Goal: Task Accomplishment & Management: Complete application form

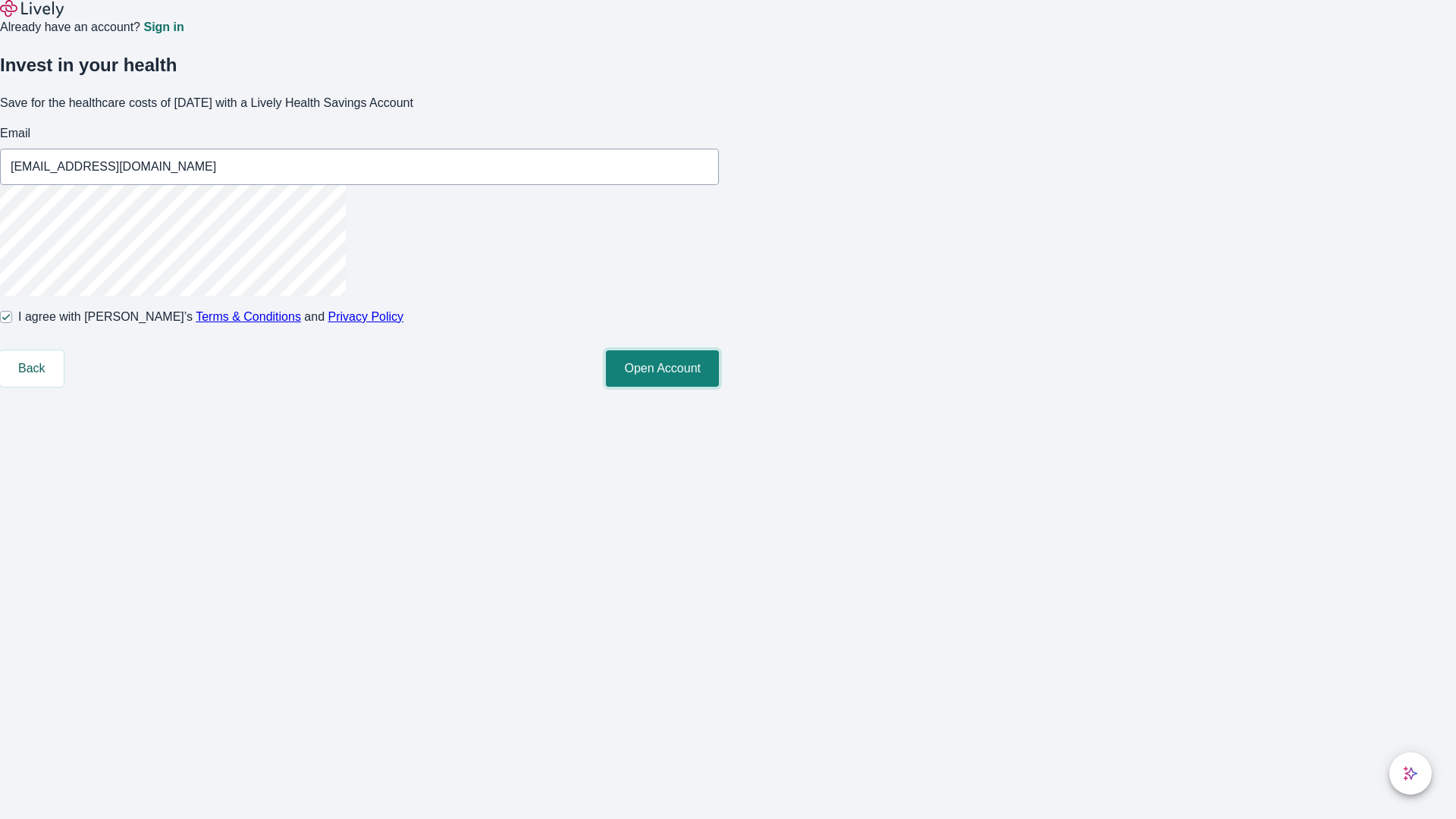
click at [719, 387] on button "Open Account" at bounding box center [663, 369] width 113 height 36
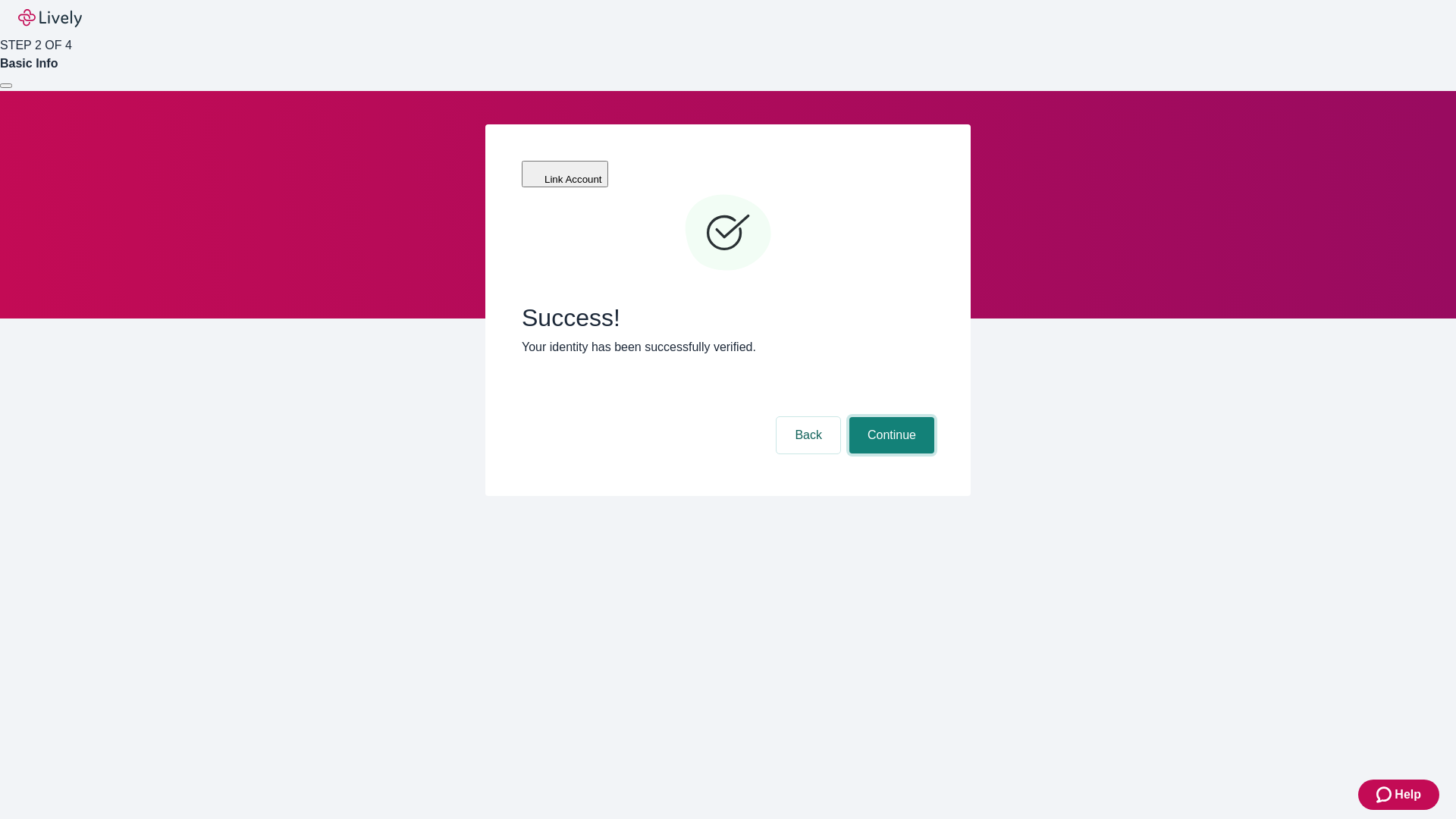
click at [889, 417] on button "Continue" at bounding box center [892, 435] width 85 height 36
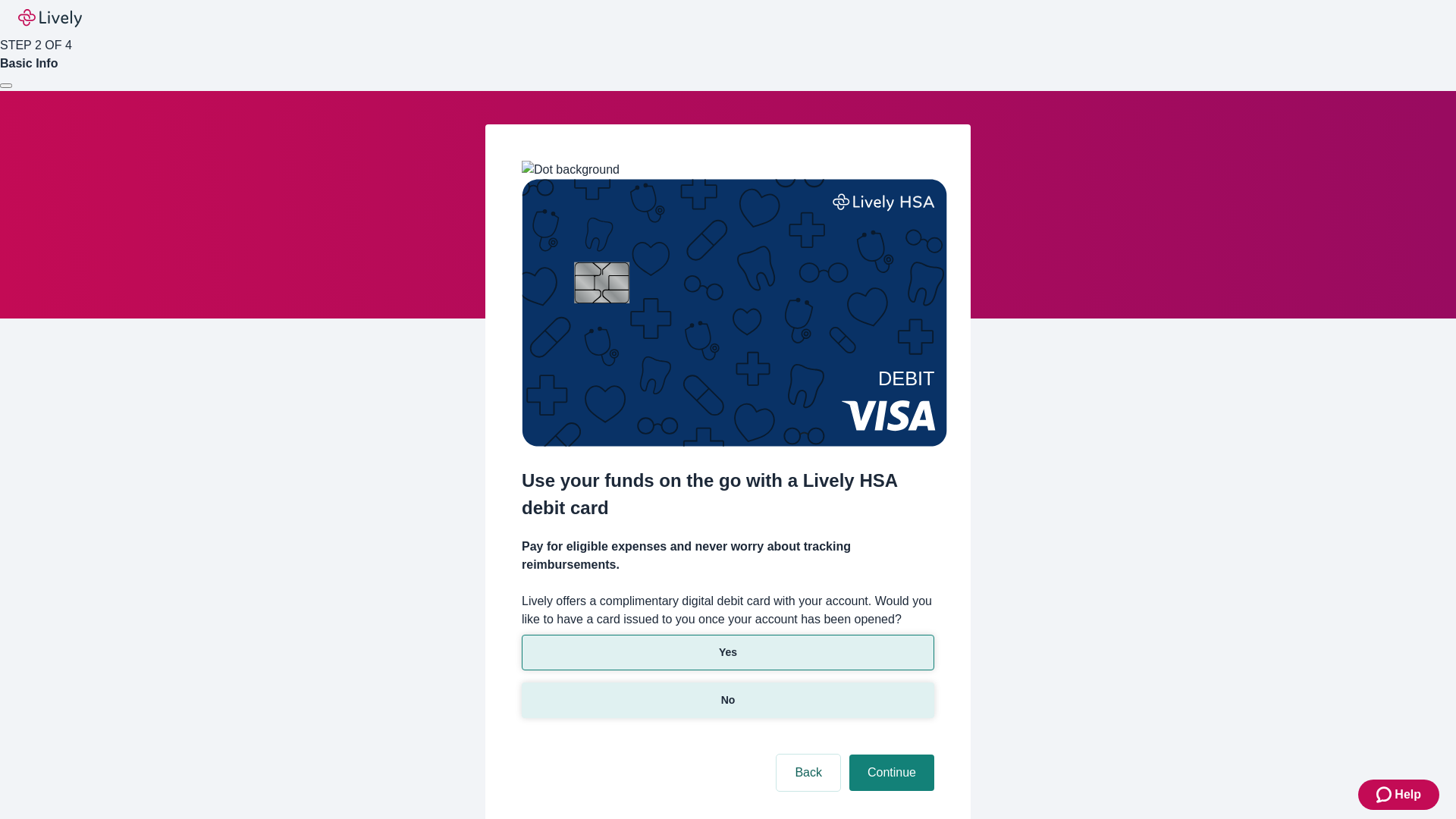
click at [727, 693] on p "No" at bounding box center [728, 701] width 14 height 16
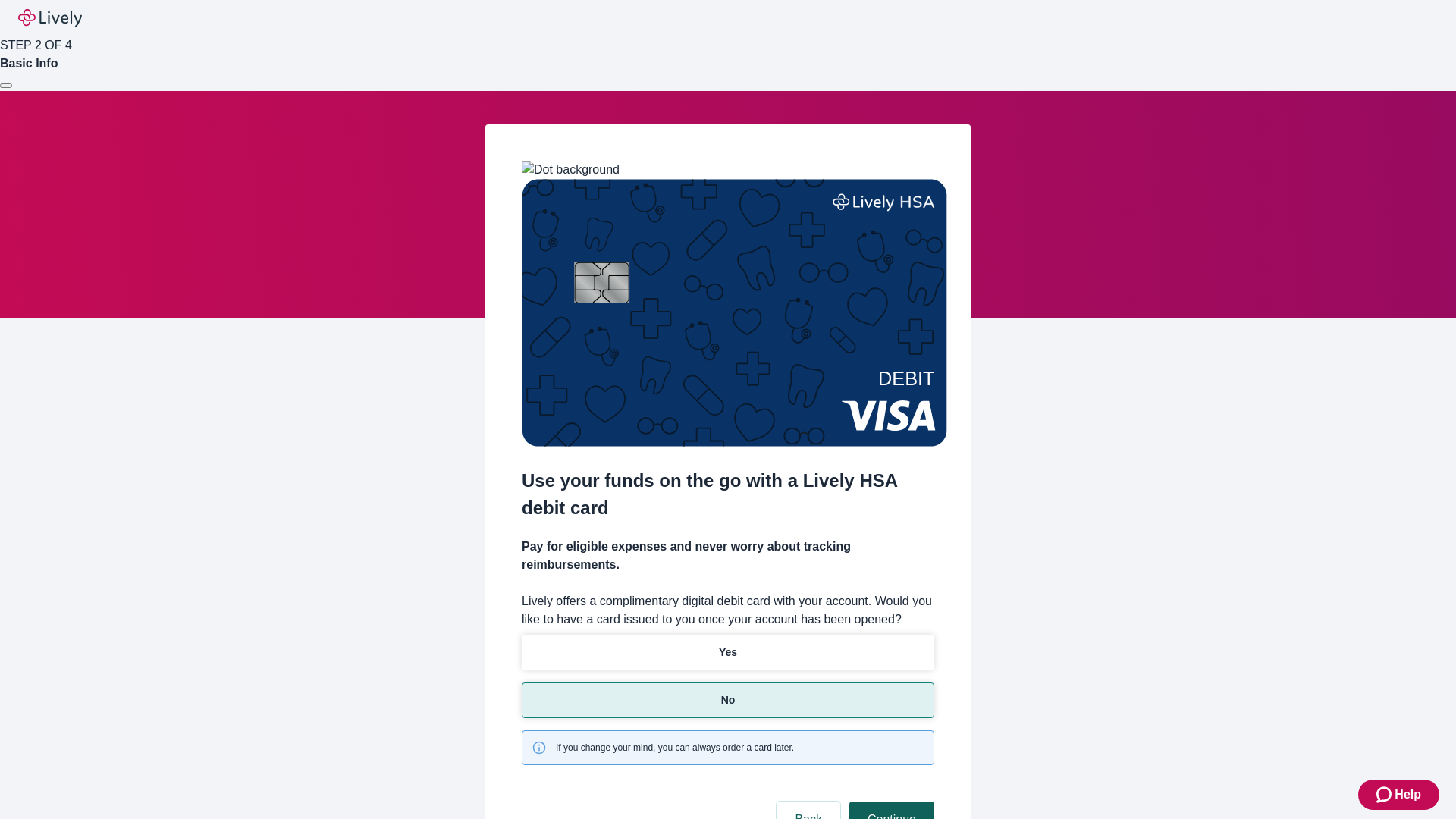
click at [889, 802] on button "Continue" at bounding box center [892, 820] width 85 height 36
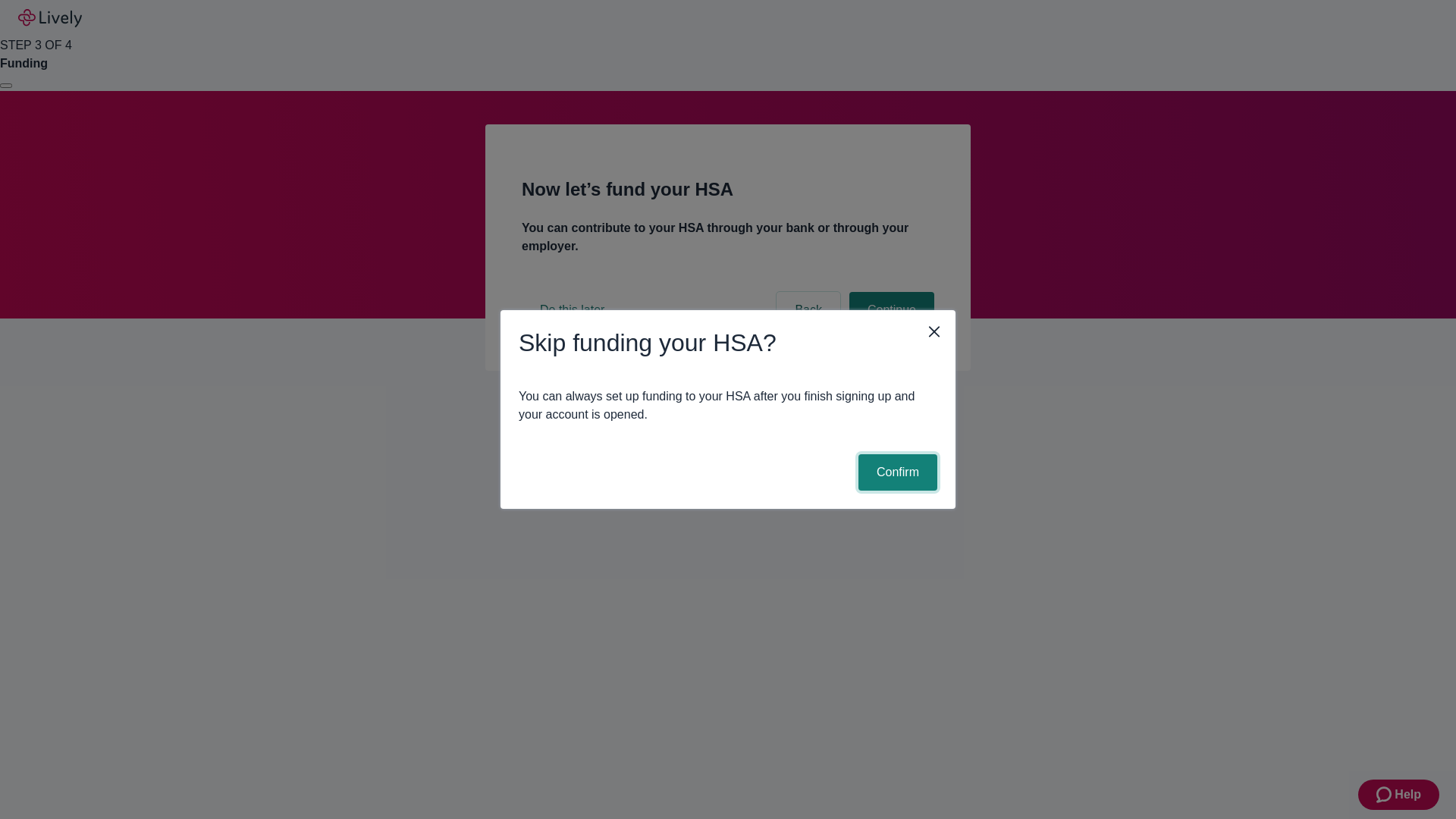
click at [896, 472] on button "Confirm" at bounding box center [898, 472] width 79 height 36
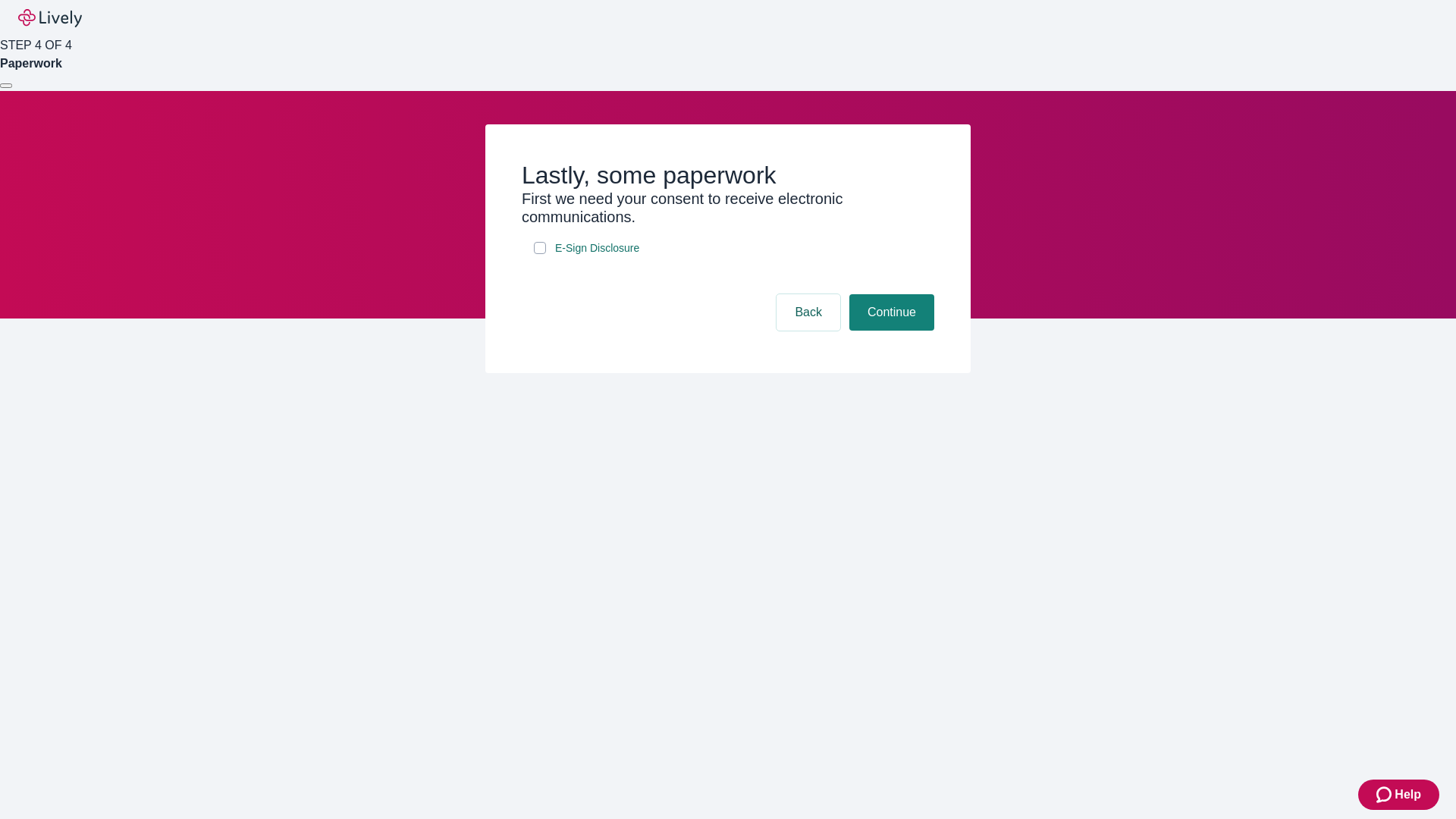
click at [540, 254] on input "E-Sign Disclosure" at bounding box center [539, 247] width 12 height 12
checkbox input "true"
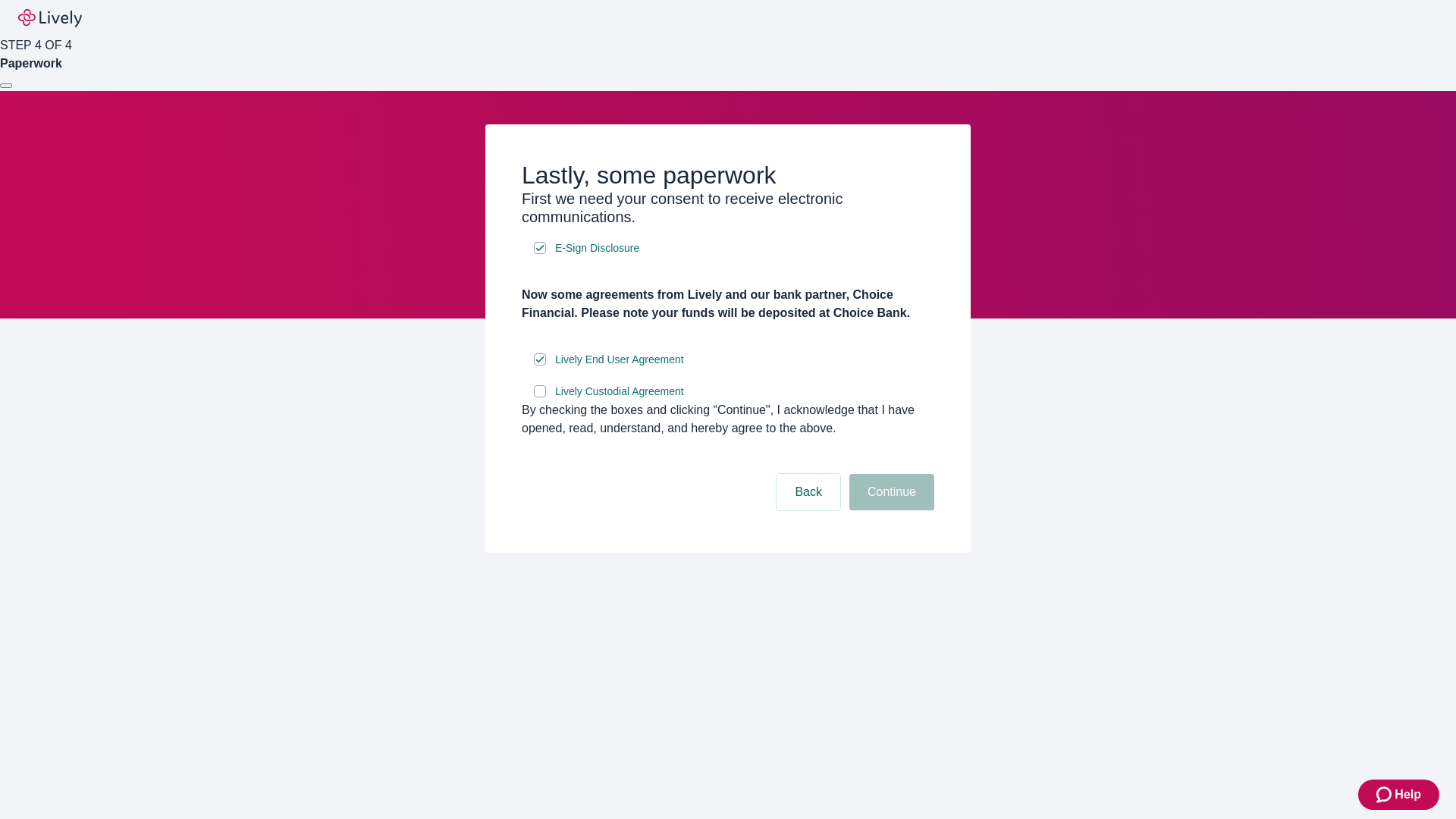
click at [540, 398] on input "Lively Custodial Agreement" at bounding box center [539, 391] width 12 height 12
checkbox input "true"
click at [889, 510] on button "Continue" at bounding box center [892, 492] width 85 height 36
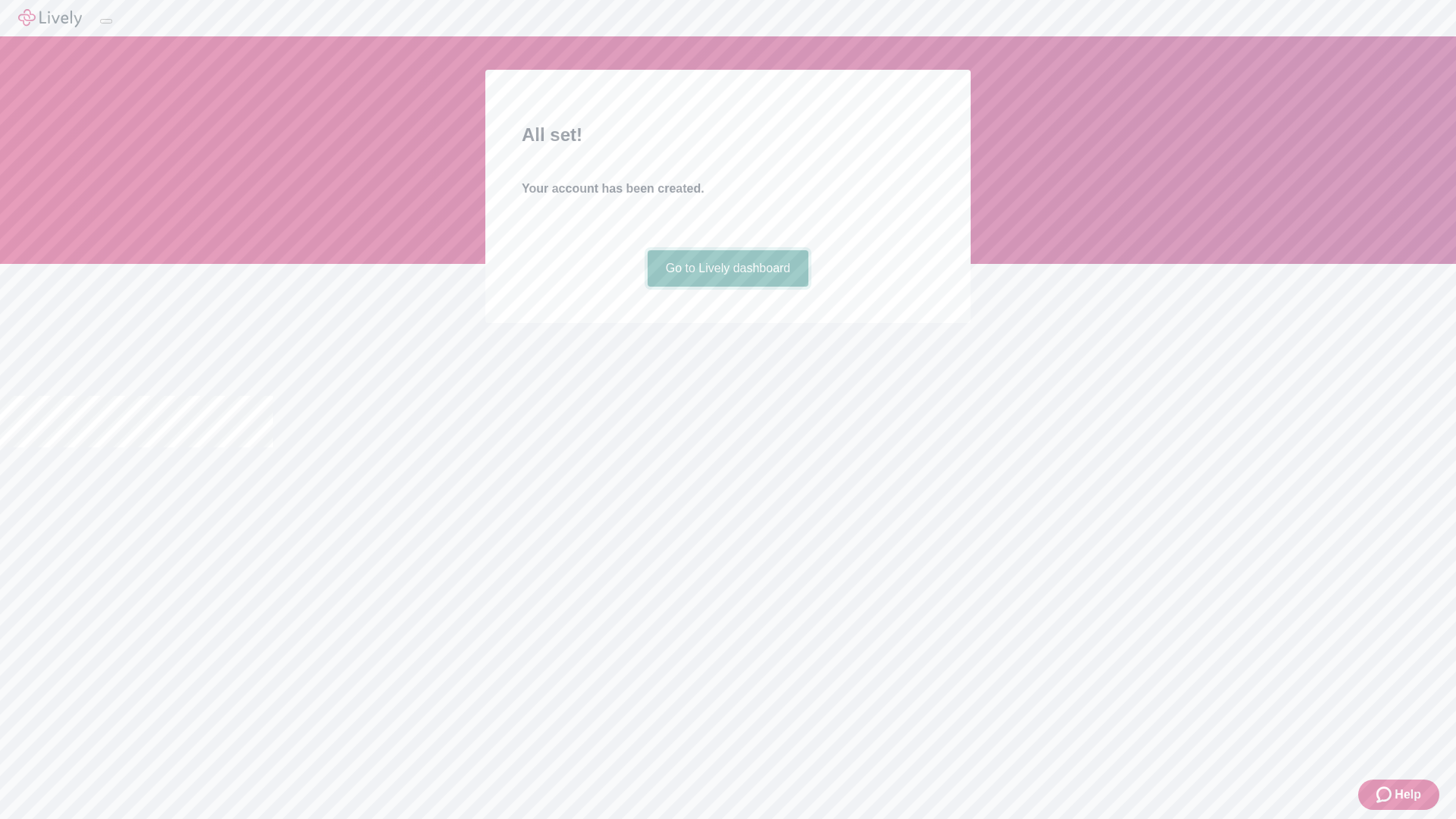
click at [727, 287] on link "Go to Lively dashboard" at bounding box center [728, 269] width 161 height 36
